Goal: Contribute content: Add original content to the website for others to see

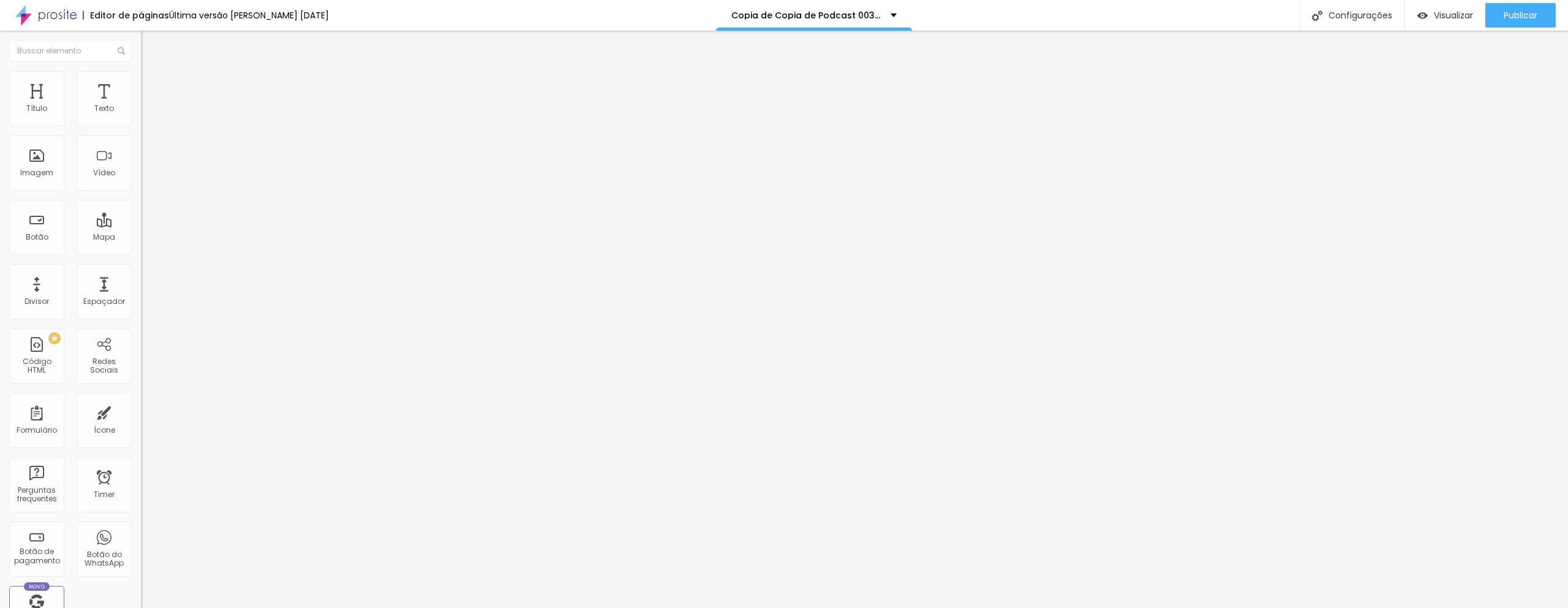
click at [141, 106] on span "Trocar imagem" at bounding box center [174, 100] width 67 height 11
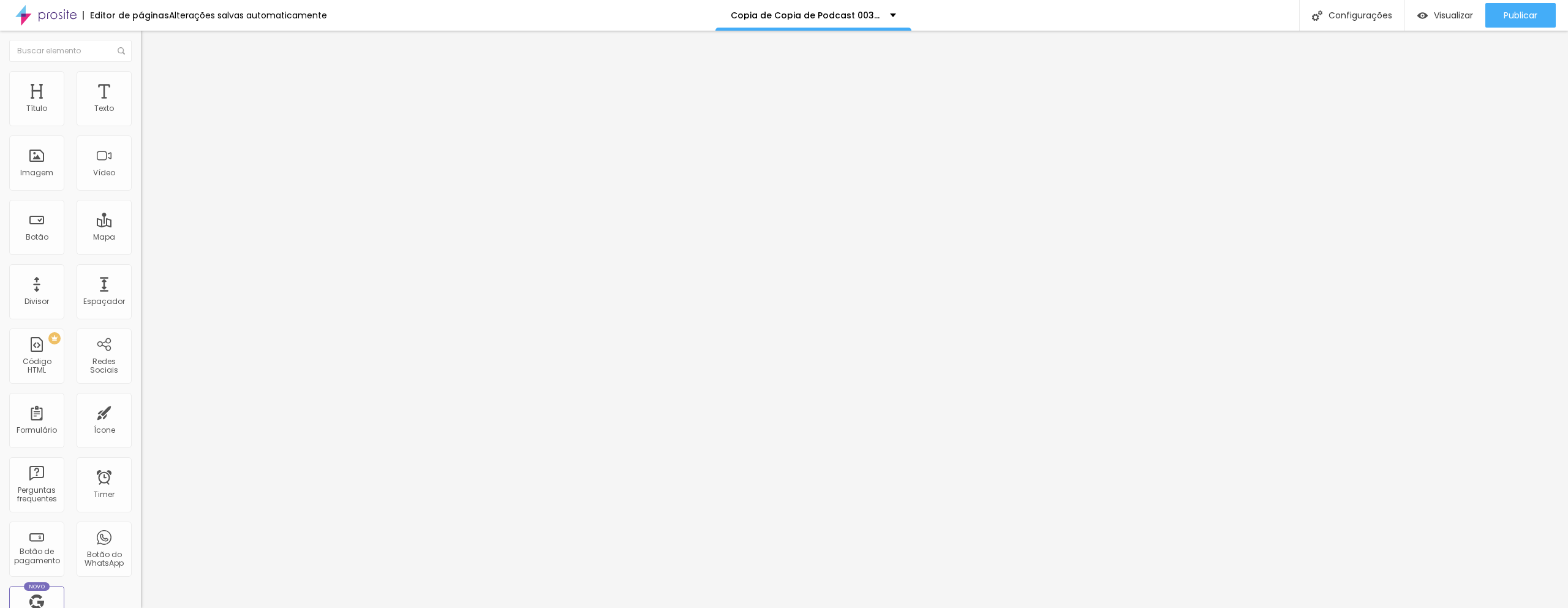
click at [1447, 20] on span "Visualizar" at bounding box center [1453, 15] width 39 height 10
click at [141, 106] on span "Trocar imagem" at bounding box center [174, 100] width 67 height 11
